Goal: Check status

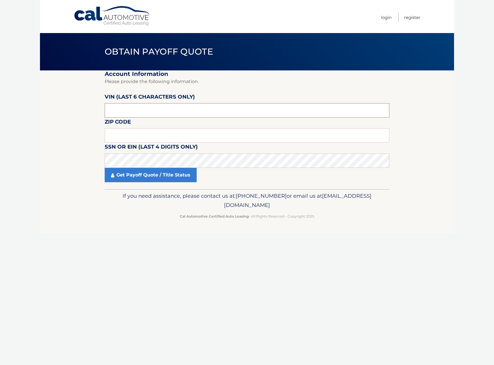
click at [152, 108] on input "text" at bounding box center [247, 110] width 285 height 14
type input "536302"
click at [150, 135] on input "text" at bounding box center [247, 135] width 285 height 14
type input "33467"
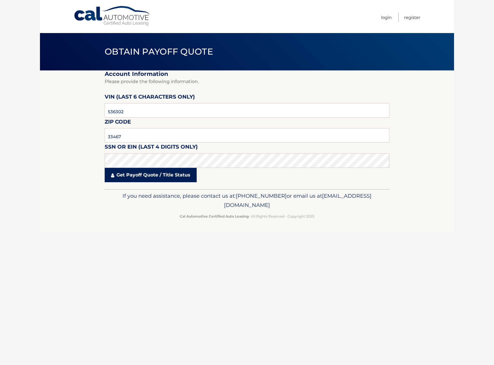
click at [169, 175] on link "Get Payoff Quote / Title Status" at bounding box center [151, 175] width 92 height 14
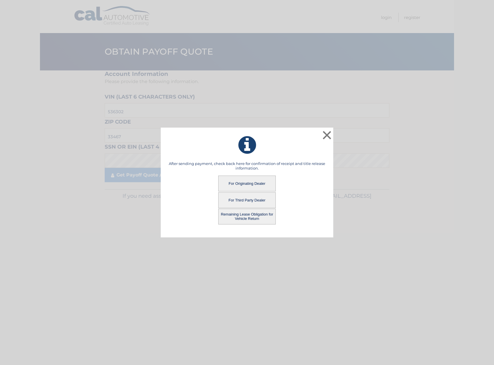
click at [250, 182] on button "For Originating Dealer" at bounding box center [247, 184] width 58 height 16
click at [239, 182] on button "For Originating Dealer" at bounding box center [247, 184] width 58 height 16
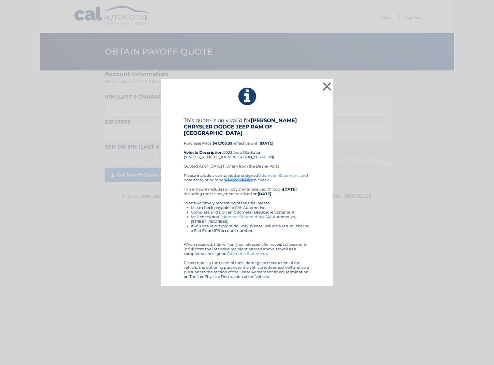
drag, startPoint x: 226, startPoint y: 177, endPoint x: 252, endPoint y: 177, distance: 25.3
click at [252, 178] on b "44455574480" at bounding box center [238, 180] width 27 height 5
copy b "44455574480"
click at [326, 90] on button "×" at bounding box center [327, 87] width 12 height 12
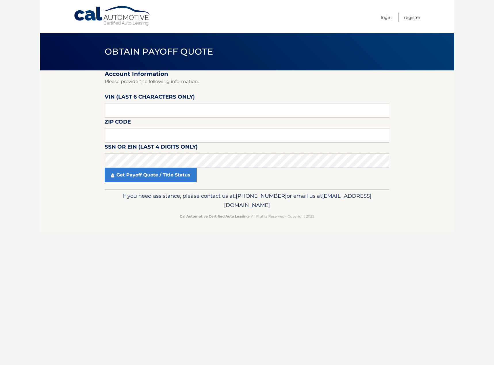
click at [132, 25] on link "Cal Automotive" at bounding box center [113, 16] width 78 height 20
